Goal: Task Accomplishment & Management: Manage account settings

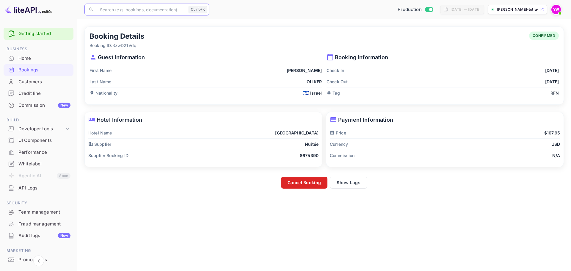
click at [293, 185] on button "Cancel Booking" at bounding box center [304, 183] width 46 height 12
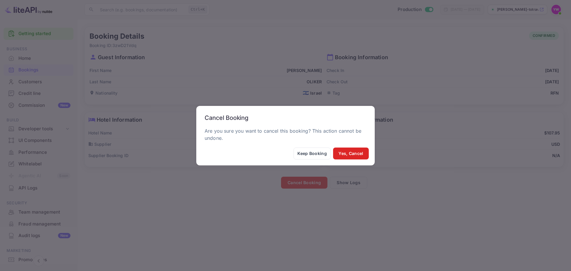
click at [350, 154] on button "Yes, Cancel" at bounding box center [351, 154] width 36 height 12
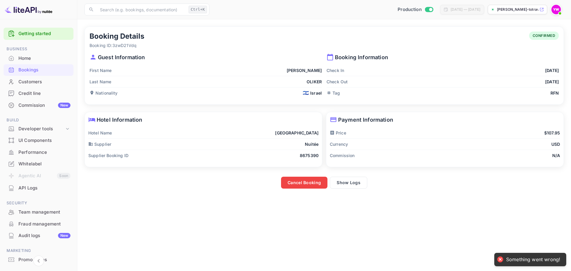
click at [381, 234] on main "Something went wrong! Booking Details Booking ID: 3zwD21Vdq CONFIRMED Guest Inf…" at bounding box center [324, 145] width 494 height 252
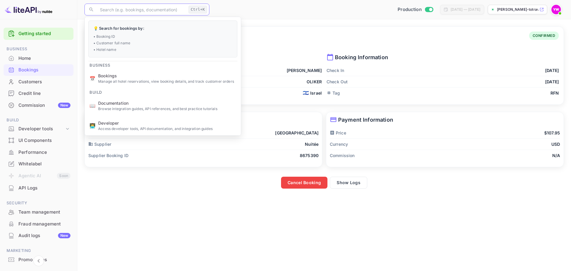
click at [139, 9] on input "text" at bounding box center [141, 10] width 90 height 12
paste input "PCitP2vXy"
type input "PCitP2vXy"
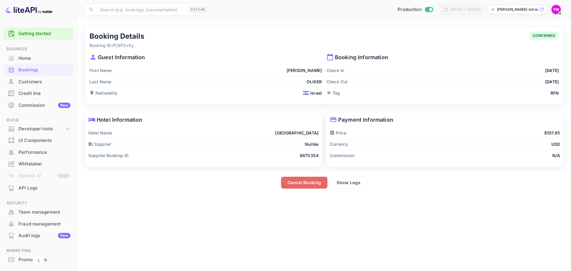
click at [308, 183] on button "Cancel Booking" at bounding box center [304, 183] width 46 height 12
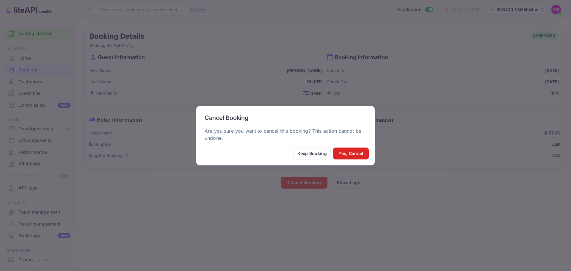
click at [348, 157] on button "Yes, Cancel" at bounding box center [351, 154] width 36 height 12
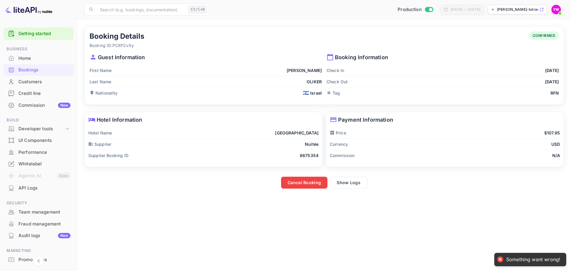
click at [211, 208] on main "Something went wrong! Canceling booking... Booking Details Booking ID: PCitP2vX…" at bounding box center [324, 145] width 494 height 252
click at [259, 24] on div "Booking Details Booking ID: PCitP2vXy CONFIRMED Guest Information First Name [P…" at bounding box center [322, 65] width 483 height 85
